Goal: Communication & Community: Ask a question

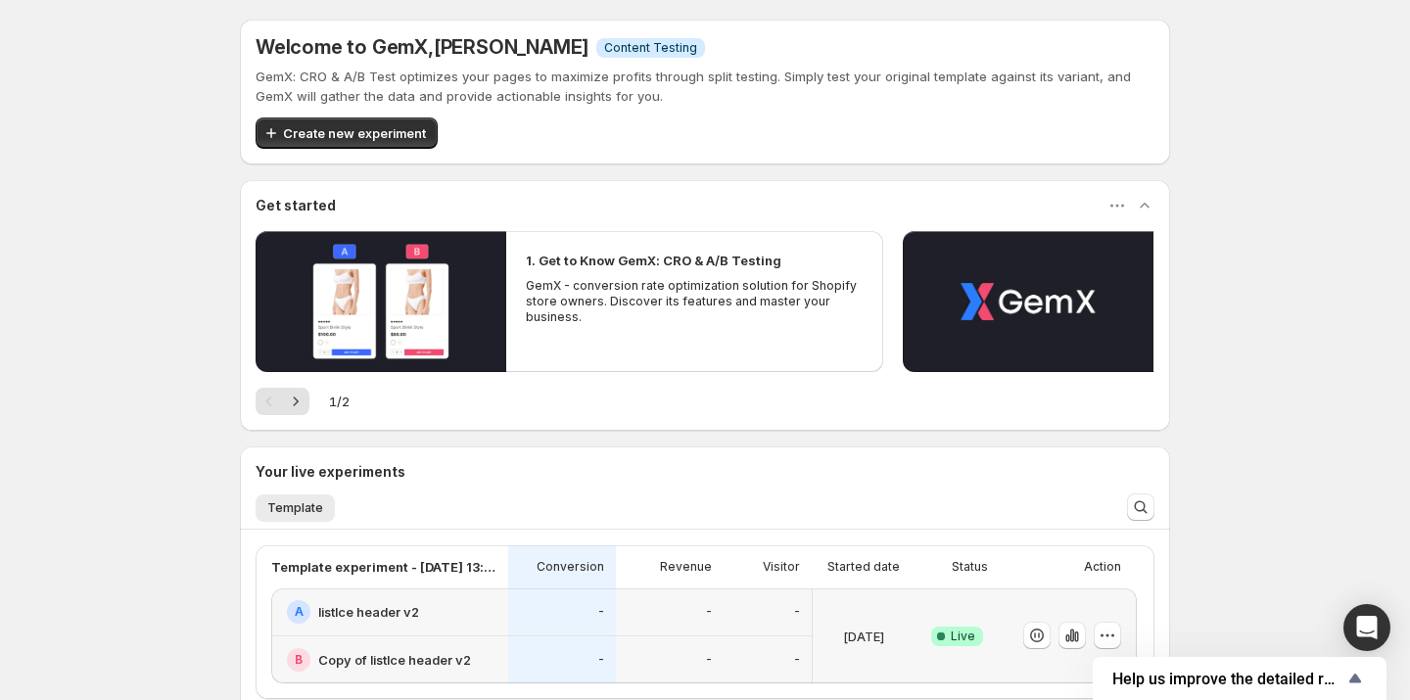
scroll to position [429, 0]
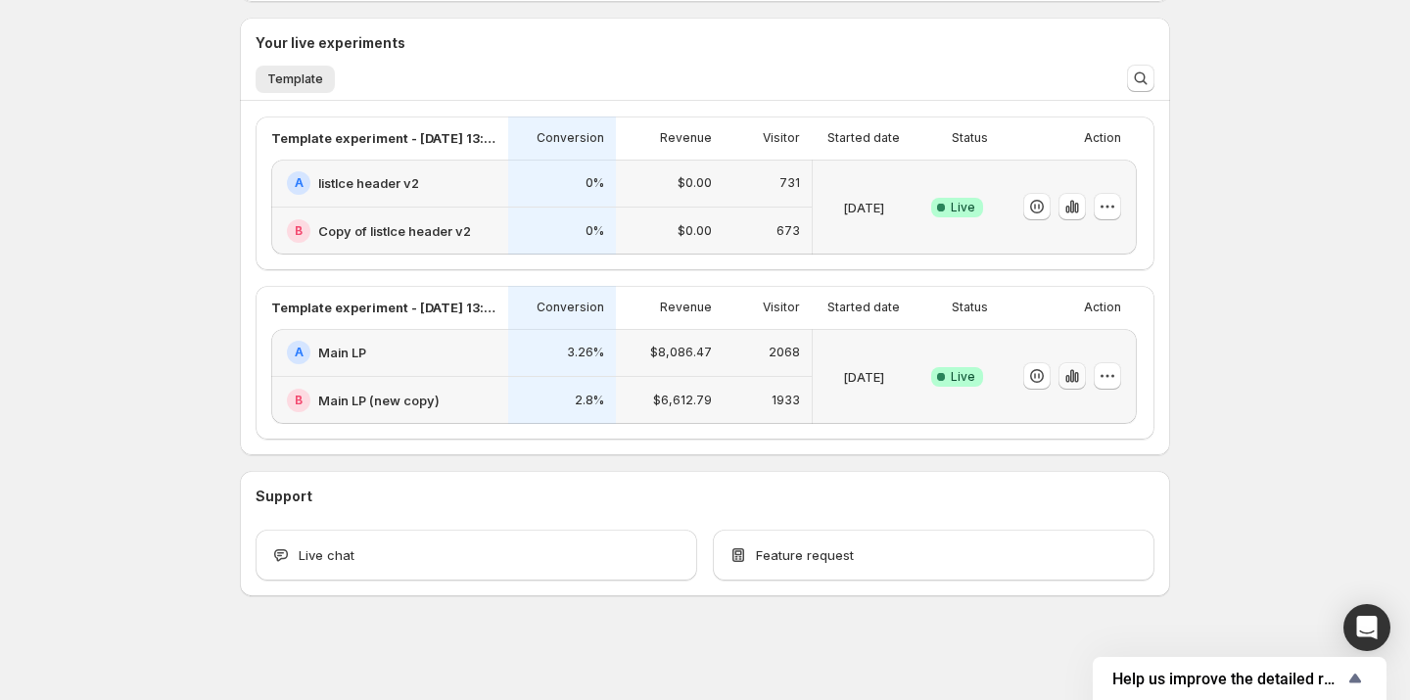
click at [1076, 384] on button "button" at bounding box center [1072, 375] width 27 height 27
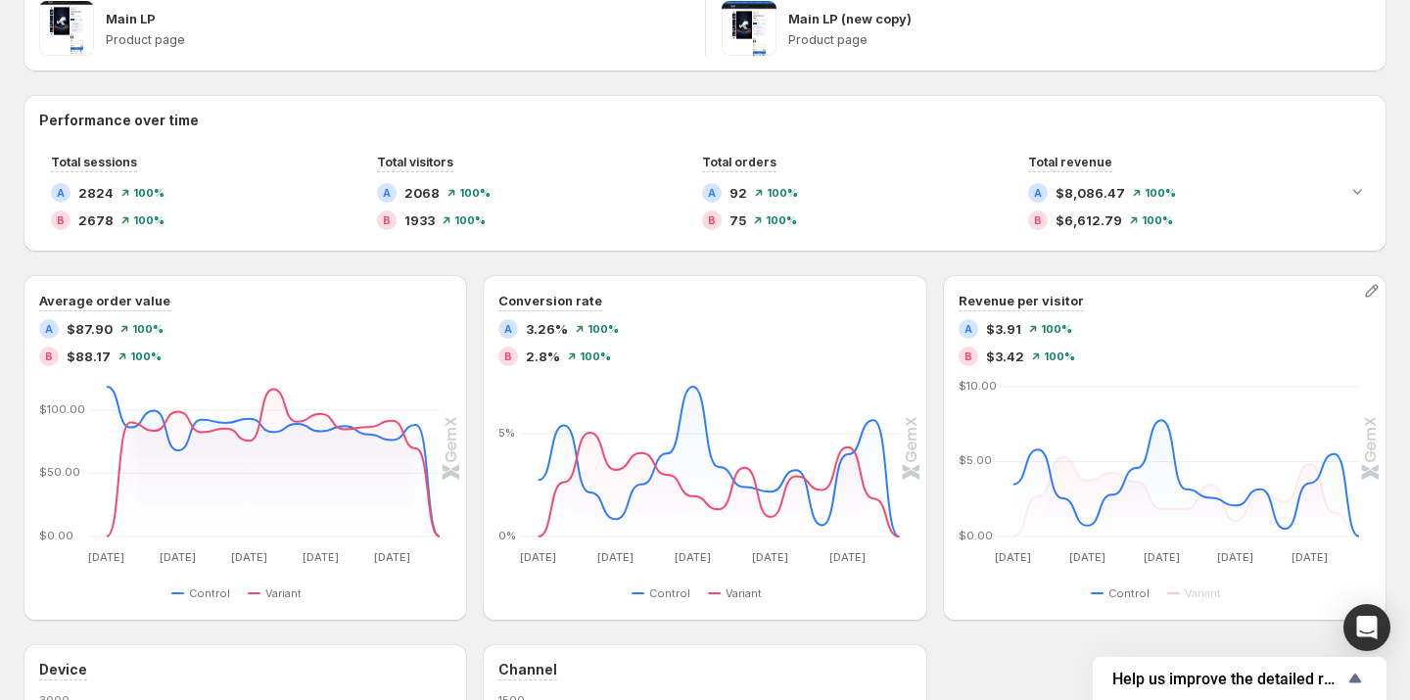
scroll to position [349, 0]
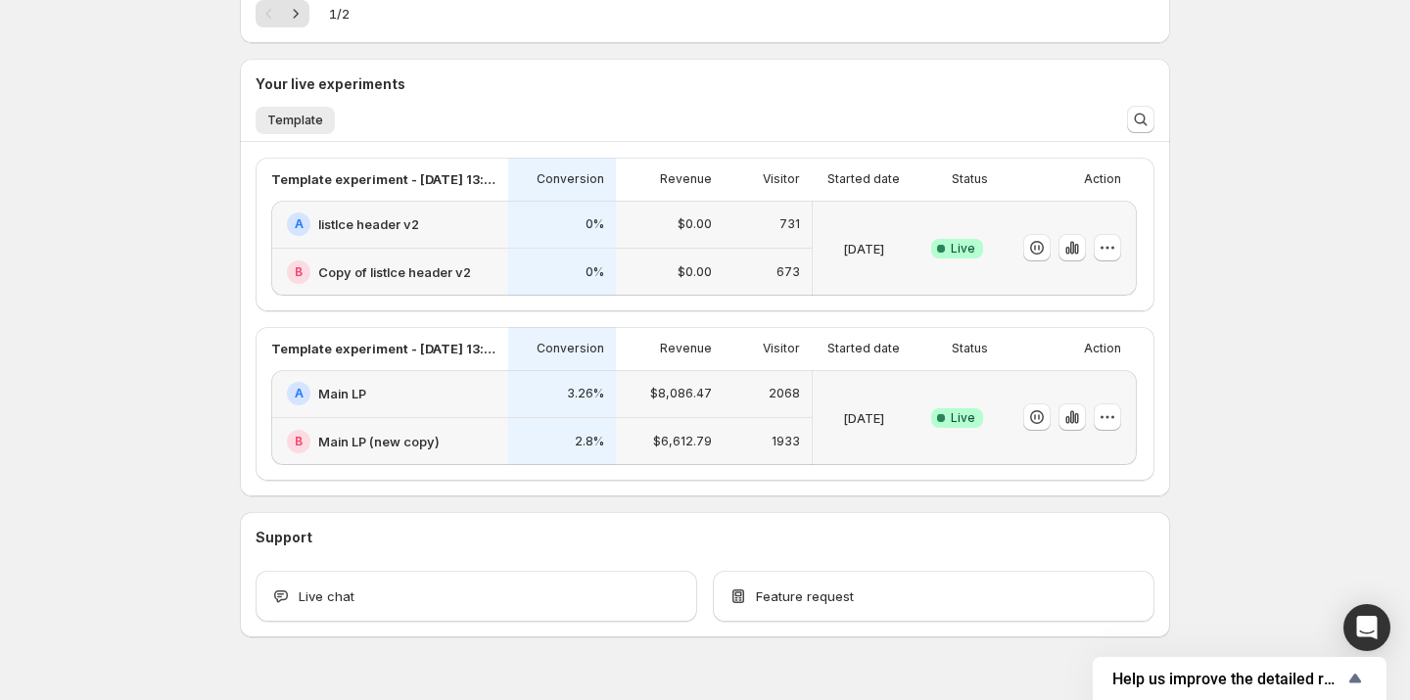
scroll to position [382, 0]
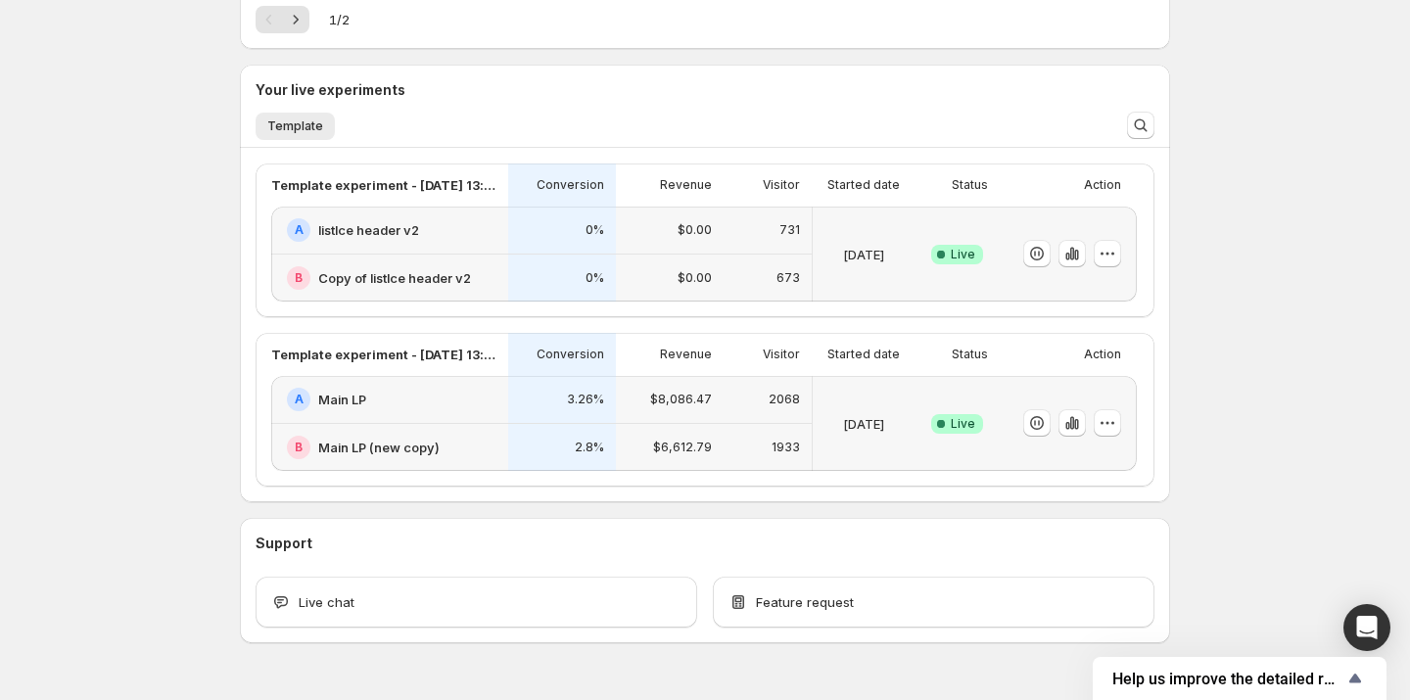
click at [710, 328] on div "Template experiment - [DATE] 13:19:55 Conversion Revenue Visitor Started date S…" at bounding box center [705, 325] width 899 height 323
click at [710, 309] on div "Template experiment - [DATE] 13:19:55 Conversion Revenue Visitor Started date S…" at bounding box center [704, 241] width 897 height 154
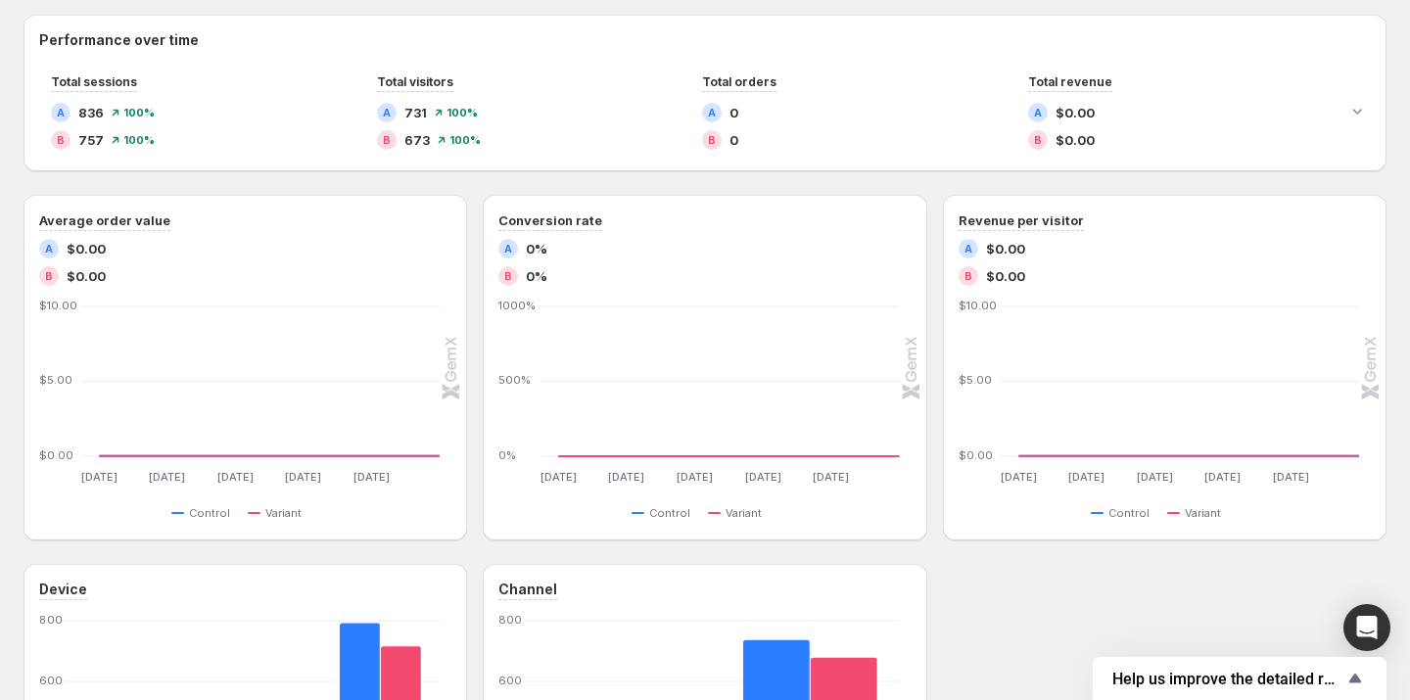
scroll to position [429, 0]
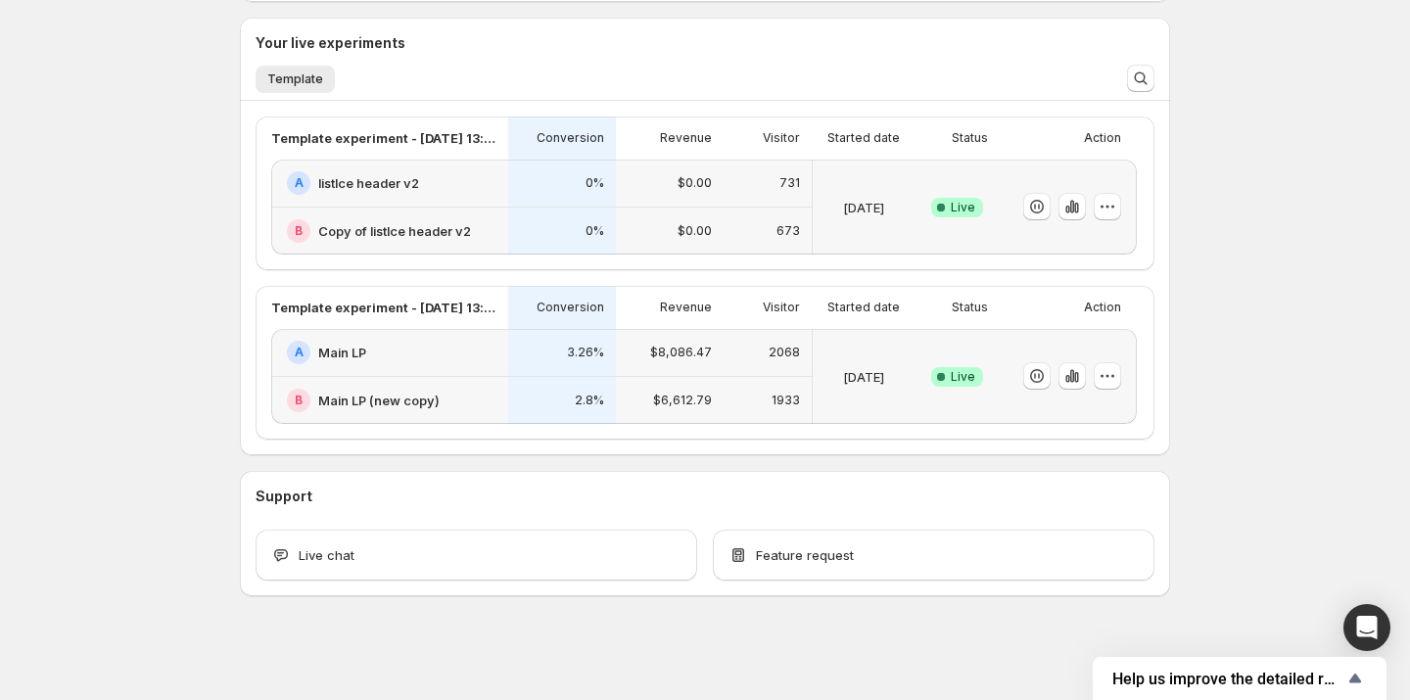
scroll to position [429, 0]
click at [1065, 204] on icon "button" at bounding box center [1073, 207] width 20 height 20
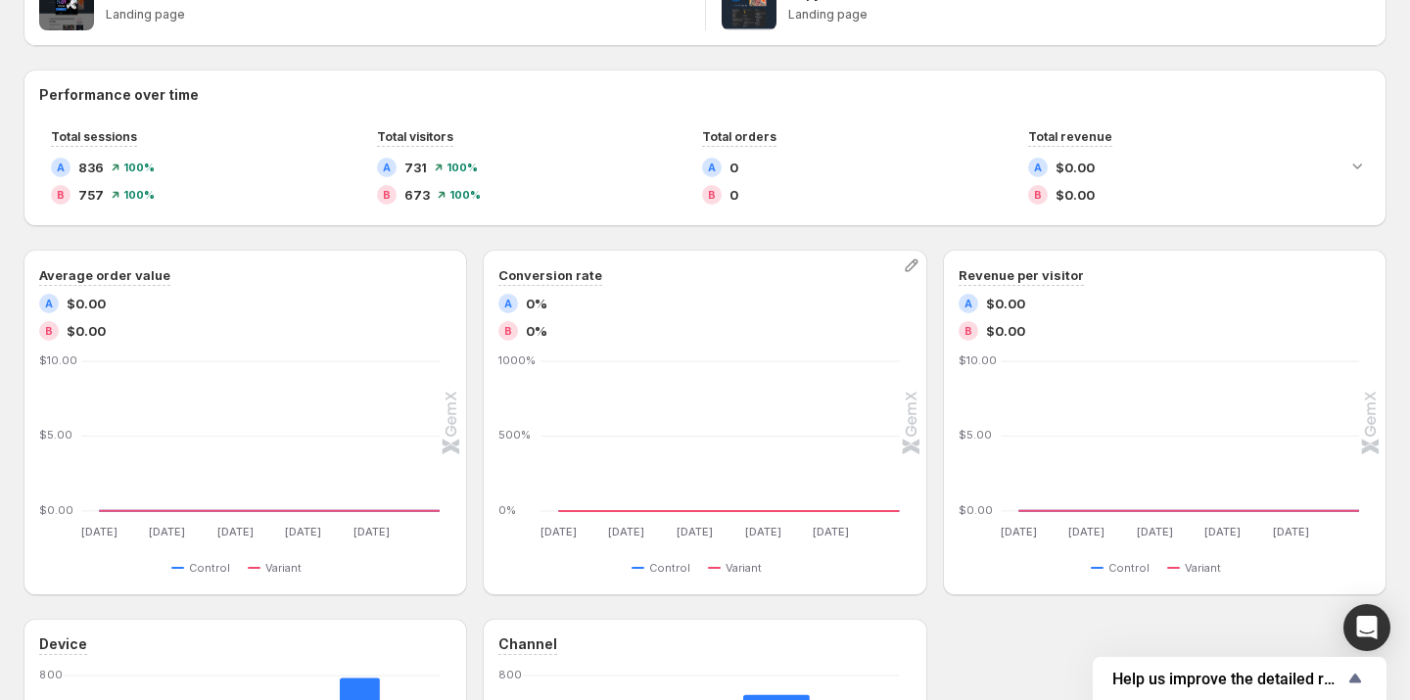
scroll to position [377, 0]
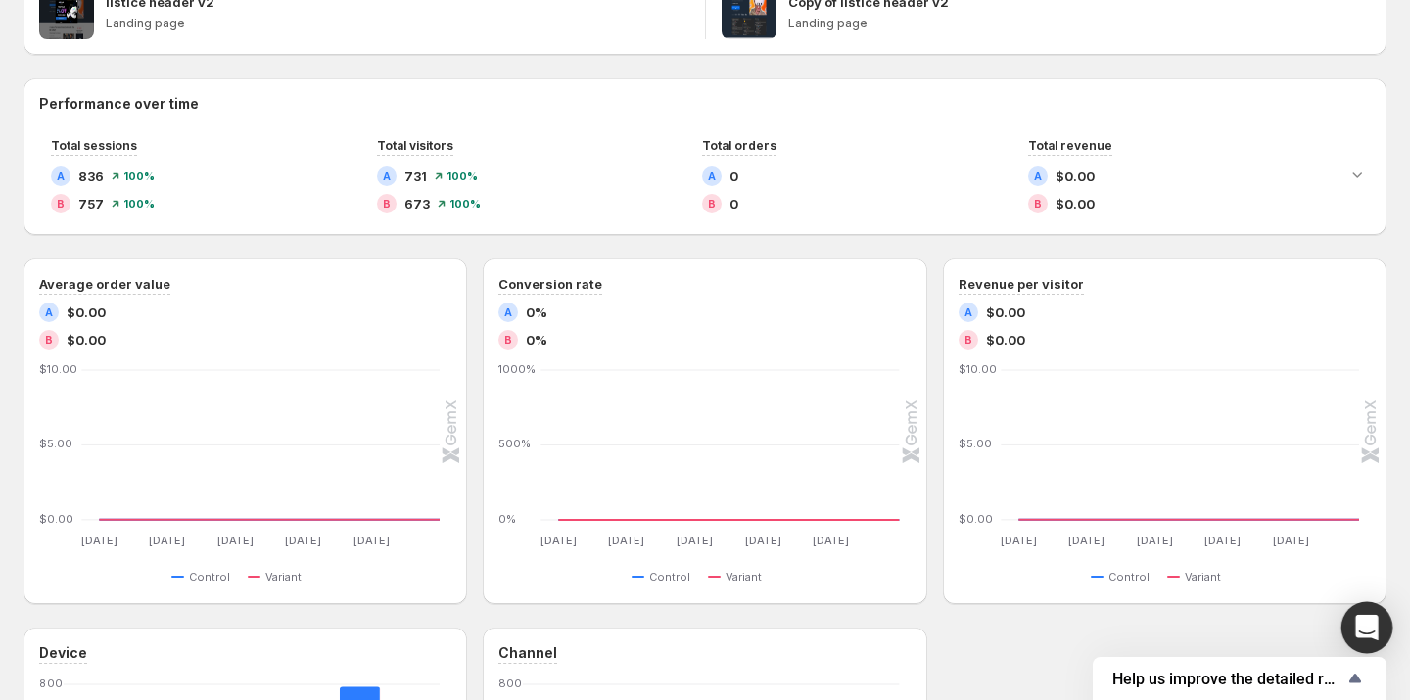
click at [1360, 624] on icon "Open Intercom Messenger" at bounding box center [1366, 627] width 23 height 25
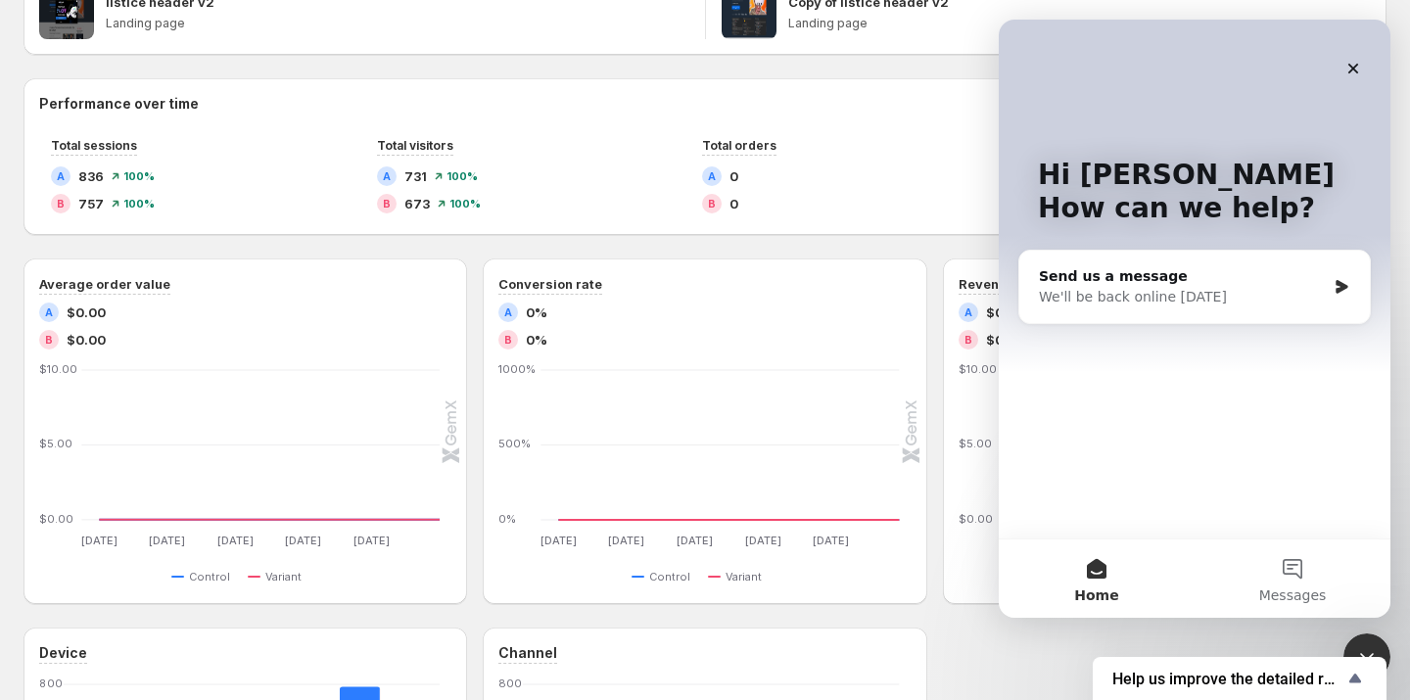
scroll to position [0, 0]
click at [1308, 264] on div "Send us a message We'll be back online on Sunday" at bounding box center [1195, 287] width 351 height 72
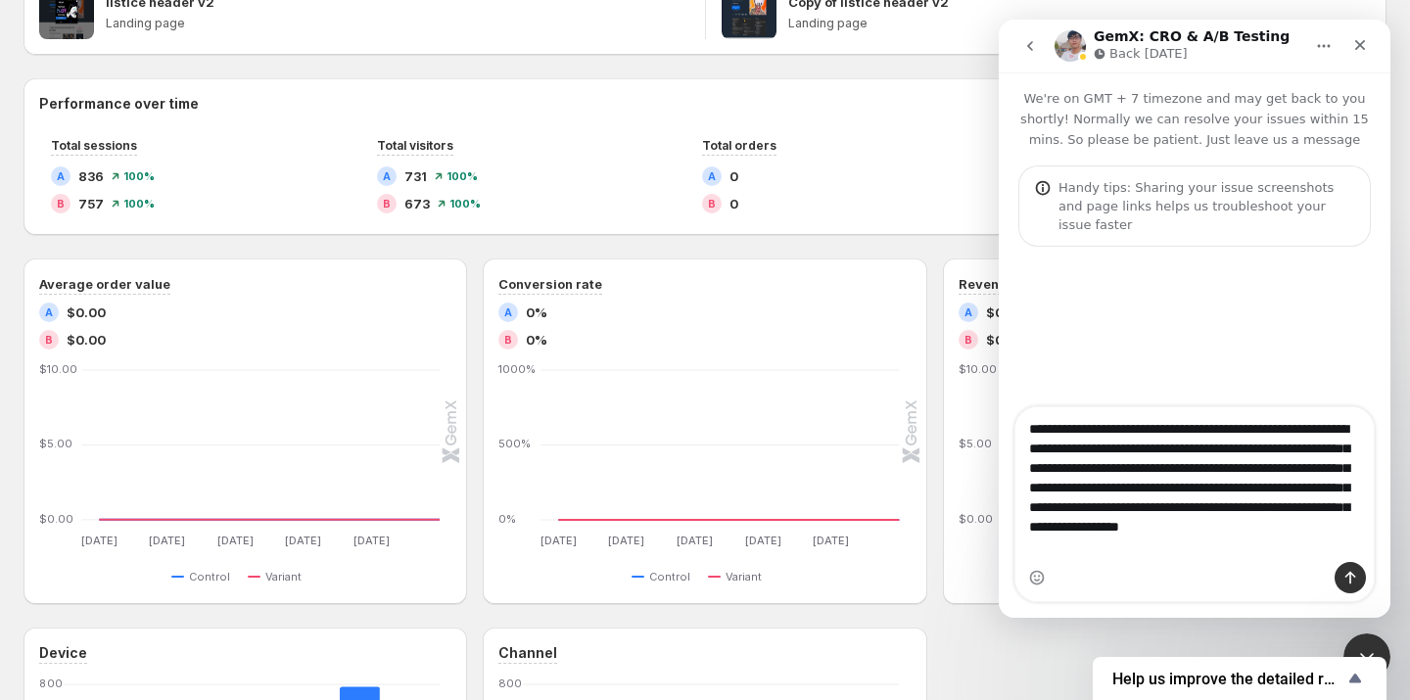
type textarea "**********"
